Goal: Task Accomplishment & Management: Manage account settings

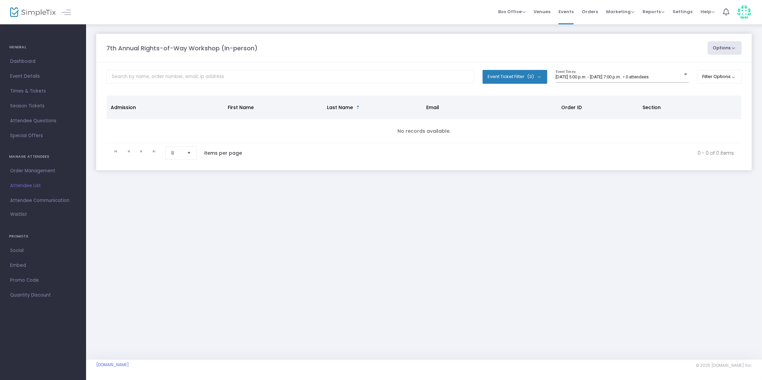
click at [532, 75] on span "(3)" at bounding box center [530, 76] width 7 height 5
click at [502, 97] on span "Select All" at bounding box center [510, 97] width 21 height 8
click at [494, 100] on input "Select All" at bounding box center [493, 100] width 0 height 0
checkbox input "false"
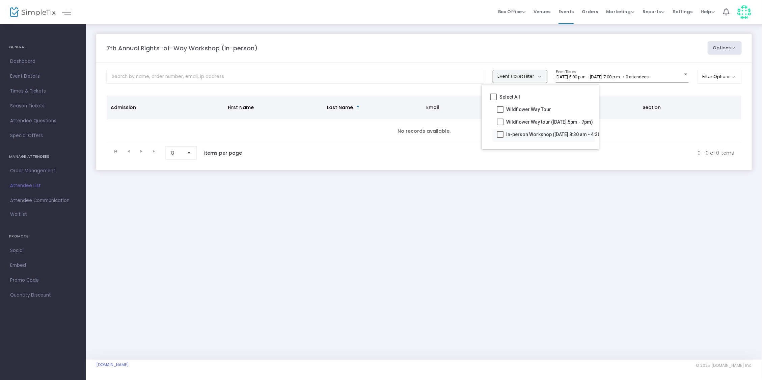
click at [502, 137] on span at bounding box center [500, 134] width 7 height 7
click at [500, 138] on input "In-person Workshop (September 17th, 8:30 am - 4:30 pm)" at bounding box center [500, 138] width 0 height 0
checkbox input "true"
click at [680, 76] on div "2025-09-16 @ 5:00 p.m. - 2025-09-16 @ 7:00 p.m. • 0 attendees" at bounding box center [619, 77] width 127 height 5
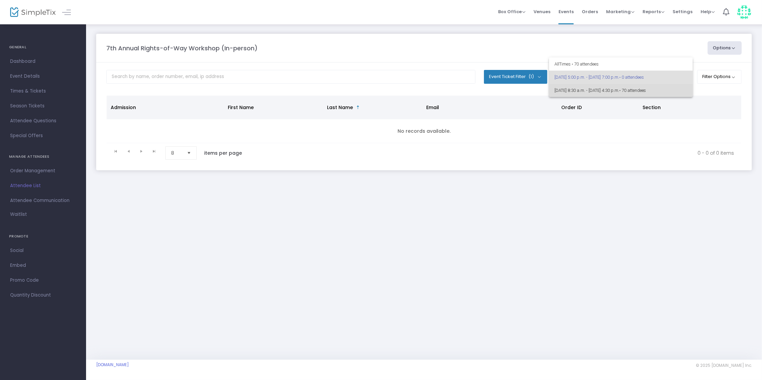
click at [634, 92] on span "2025-09-17 @ 8:30 a.m. - 2025-09-17 @ 4:30 p.m. • 70 attendees" at bounding box center [621, 90] width 133 height 13
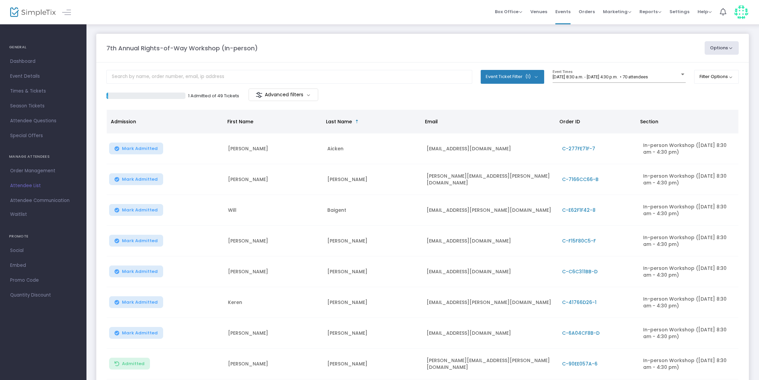
click at [354, 54] on div "7th Annual Rights-of-Way Workshop (In-person) Options Export List Print Name Ta…" at bounding box center [422, 48] width 639 height 14
click at [32, 59] on span "Dashboard" at bounding box center [43, 61] width 66 height 9
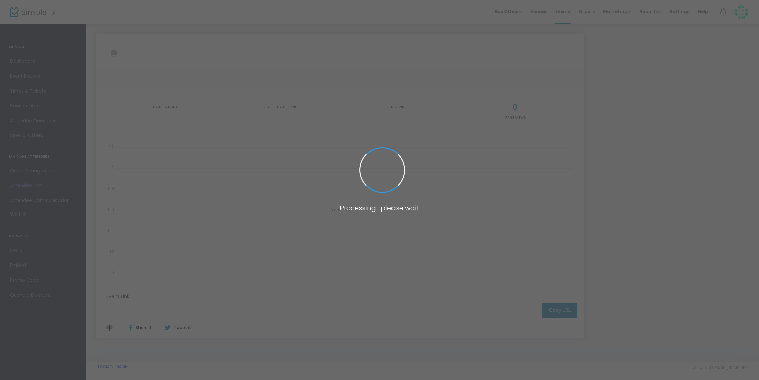
type input "https://www.simpletix.com/e/7th-annual-rights-of-way-workshop-in-perso-tickets-…"
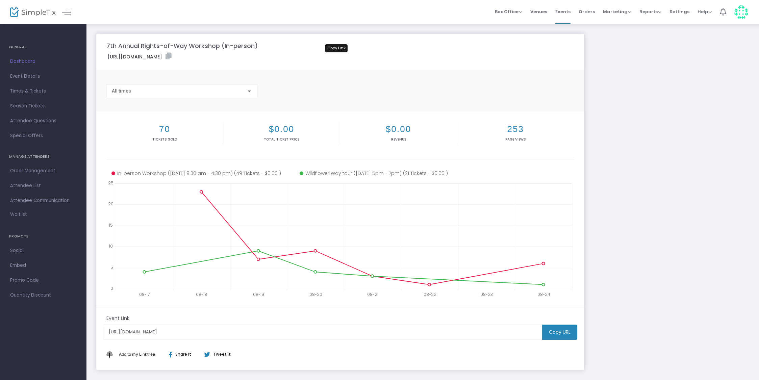
click at [172, 56] on icon at bounding box center [168, 56] width 6 height 7
